Goal: Information Seeking & Learning: Understand process/instructions

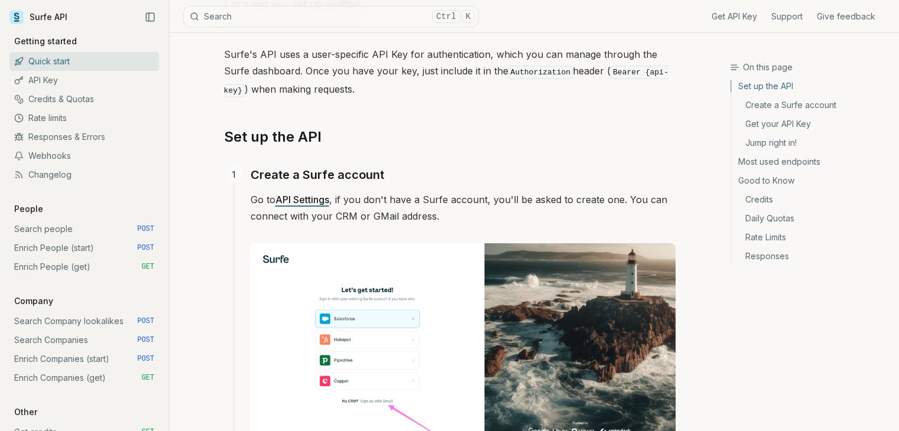
scroll to position [118, 0]
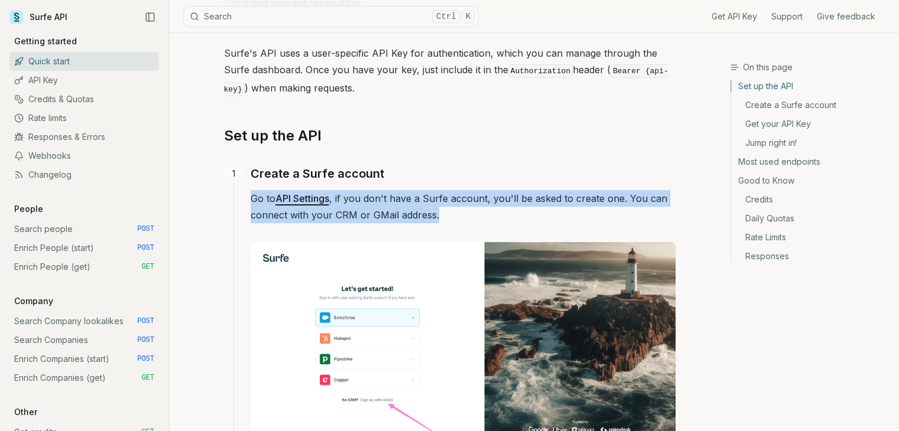
drag, startPoint x: 486, startPoint y: 165, endPoint x: 503, endPoint y: 217, distance: 54.4
click at [503, 217] on div "Create a Surfe account Go to API Settings , if you don't have a Surfe account, …" at bounding box center [462, 304] width 425 height 281
click at [503, 217] on p "Go to API Settings , if you don't have a Surfe account, you'll be asked to crea…" at bounding box center [462, 206] width 425 height 33
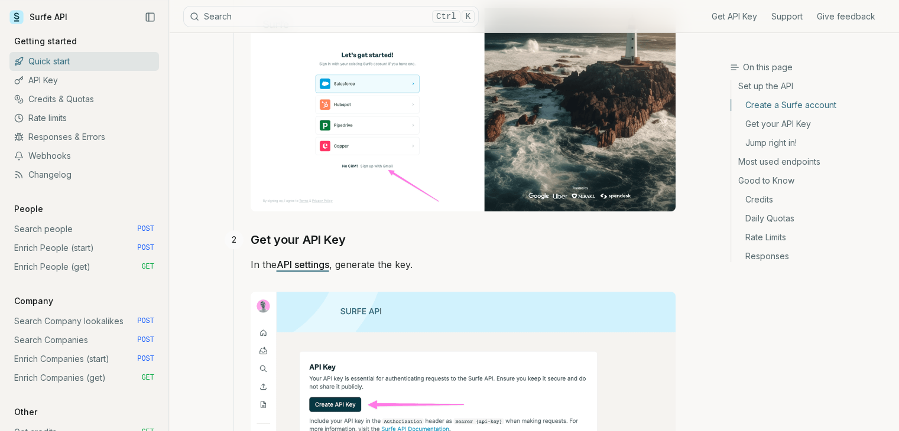
scroll to position [354, 0]
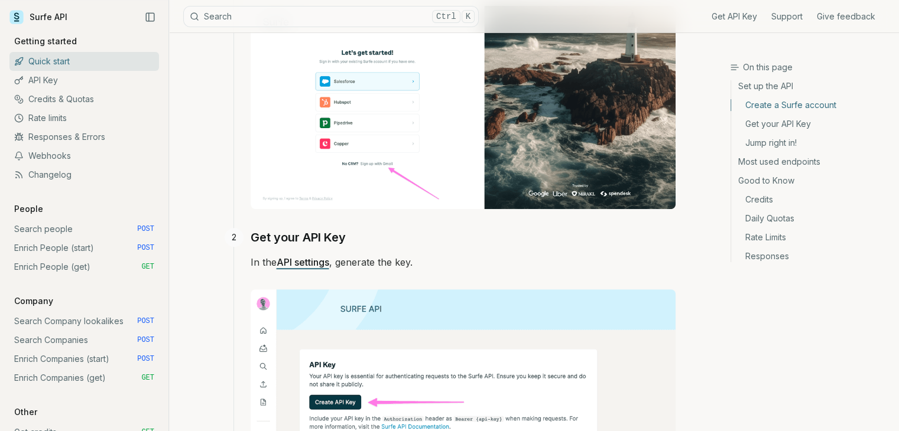
click at [474, 261] on p "In the API settings , generate the key." at bounding box center [462, 378] width 425 height 249
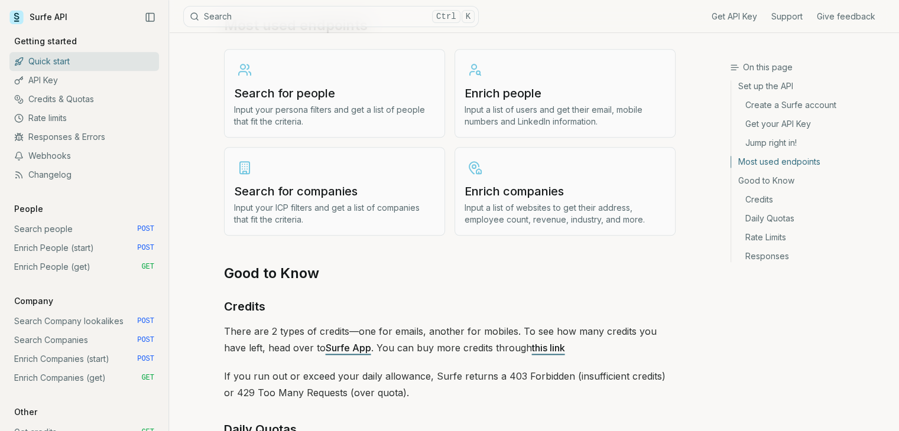
scroll to position [1536, 0]
